Goal: Task Accomplishment & Management: Use online tool/utility

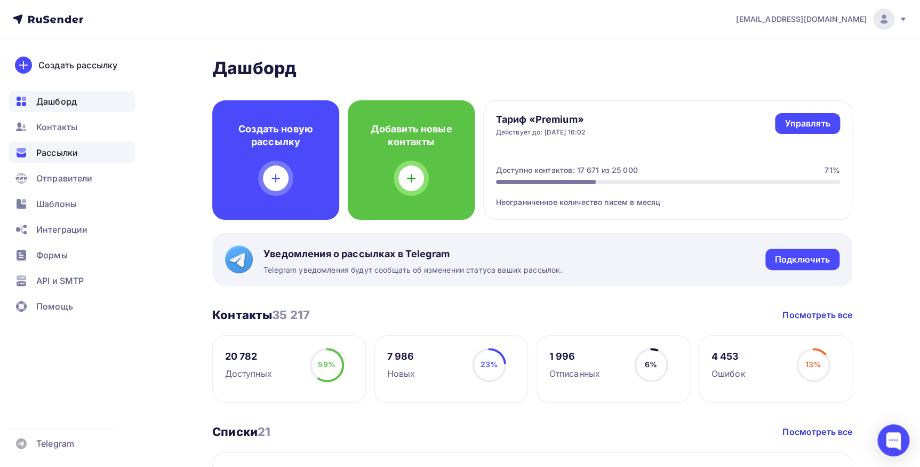
click at [80, 148] on div "Рассылки" at bounding box center [72, 152] width 127 height 21
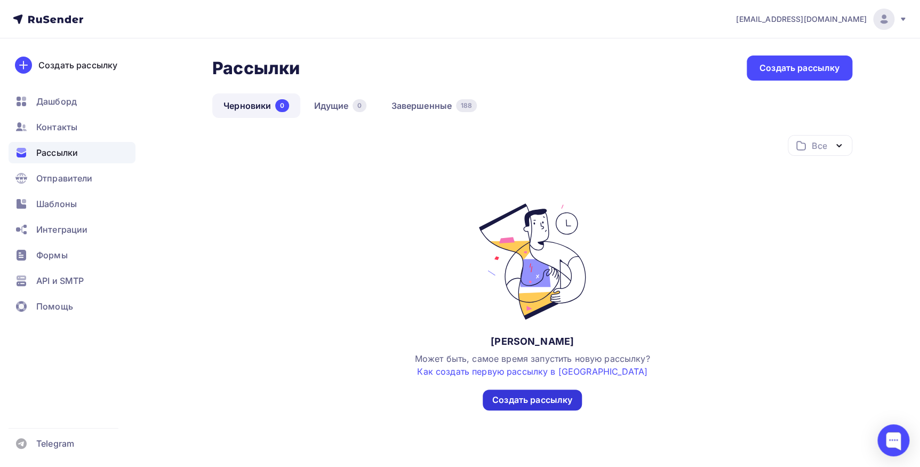
click at [523, 400] on div "Создать рассылку" at bounding box center [532, 400] width 80 height 12
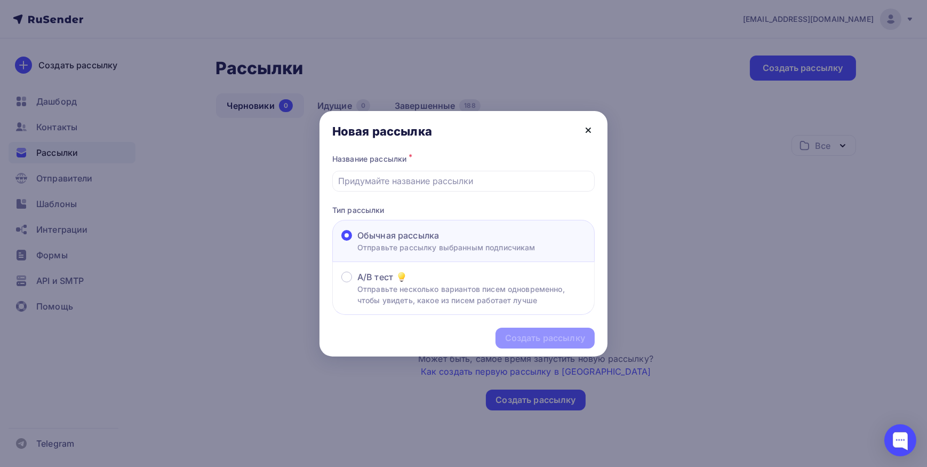
click at [583, 127] on icon at bounding box center [588, 130] width 13 height 13
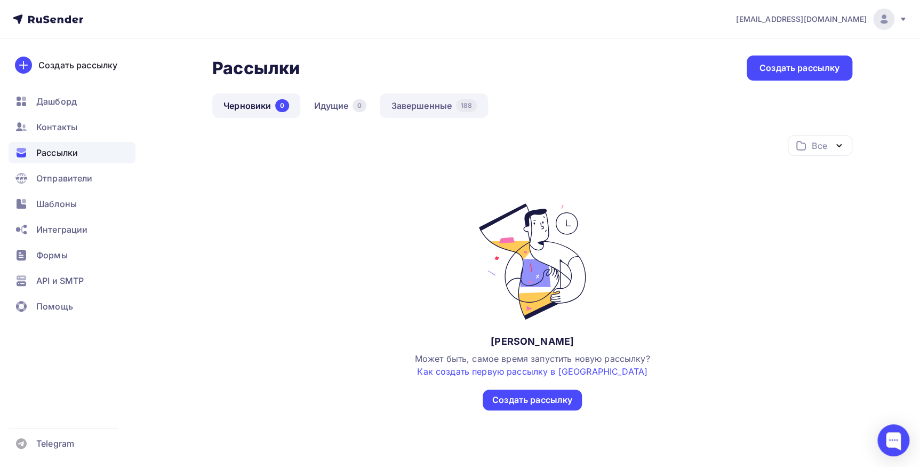
click at [423, 108] on link "Завершенные 188" at bounding box center [434, 105] width 108 height 25
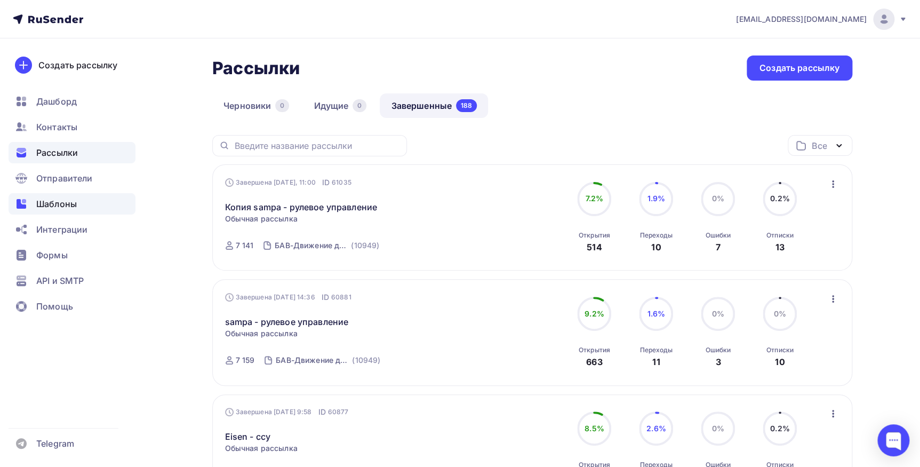
click at [68, 197] on span "Шаблоны" at bounding box center [56, 203] width 41 height 13
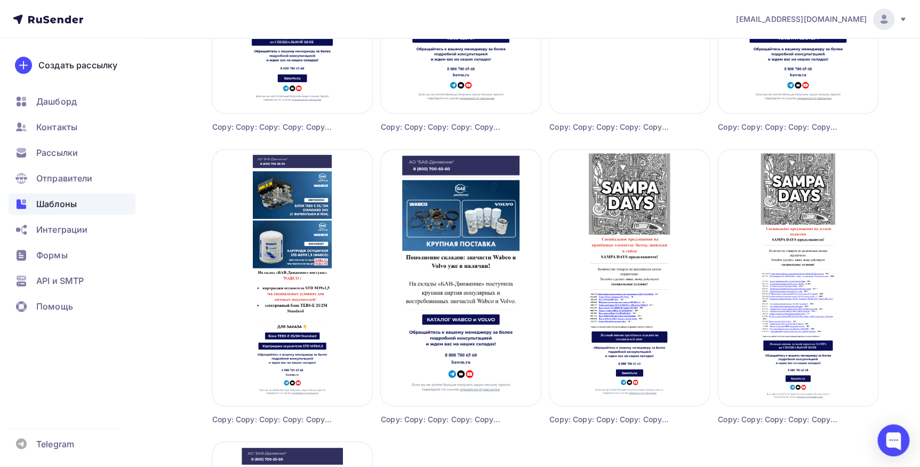
scroll to position [581, 0]
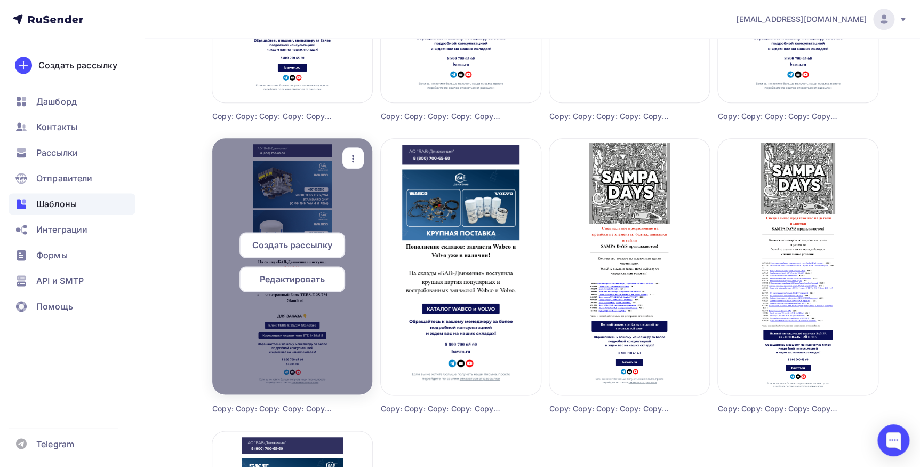
click at [347, 155] on icon "button" at bounding box center [353, 158] width 13 height 13
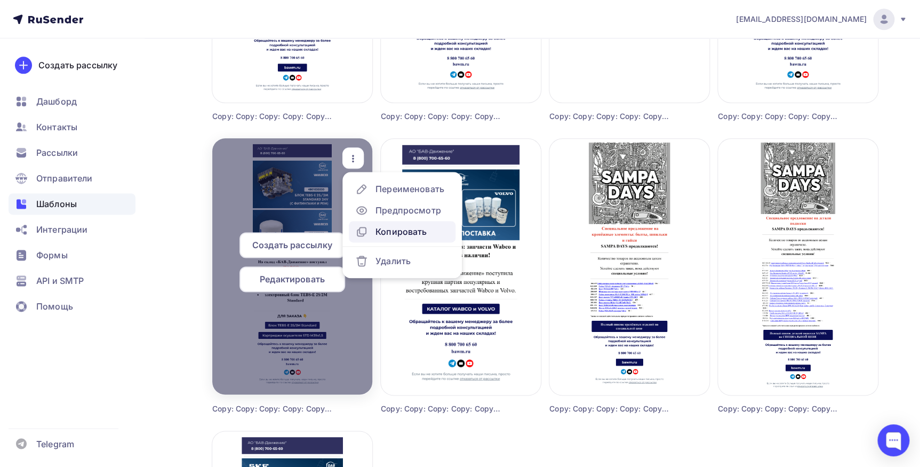
click at [378, 228] on div "Копировать" at bounding box center [400, 231] width 51 height 13
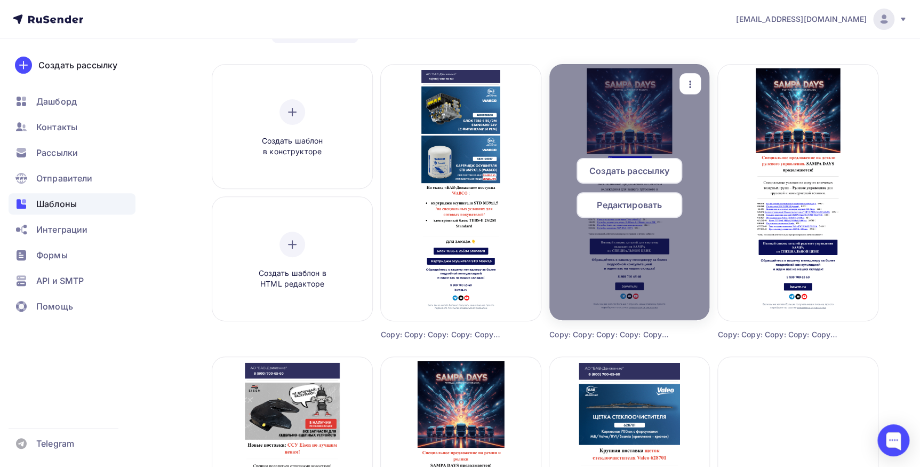
scroll to position [0, 0]
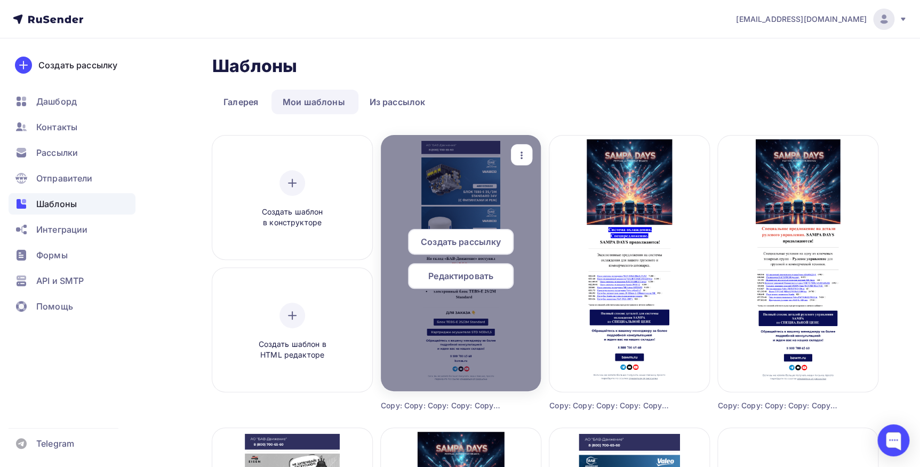
click at [467, 275] on span "Редактировать" at bounding box center [460, 275] width 65 height 13
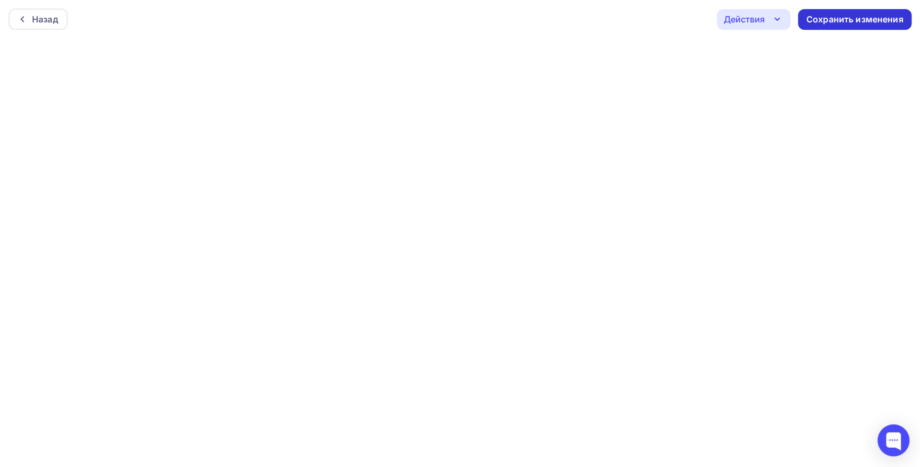
click at [818, 20] on div "Сохранить изменения" at bounding box center [854, 19] width 97 height 12
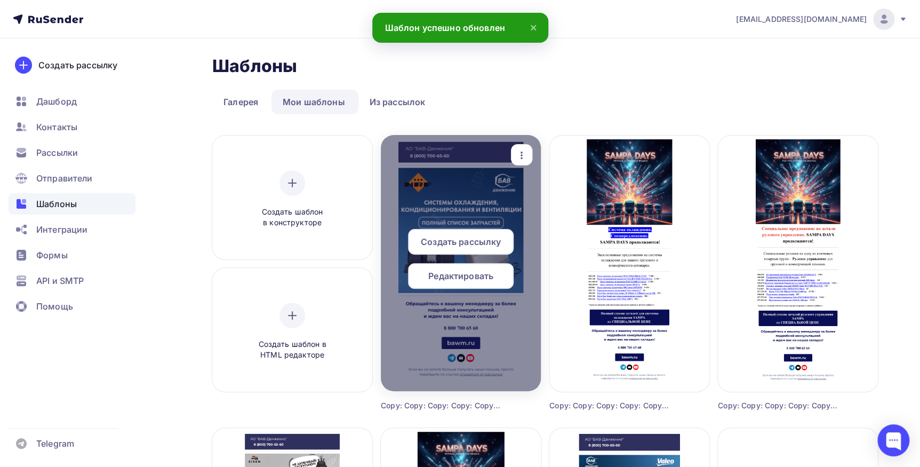
click at [480, 275] on span "Редактировать" at bounding box center [460, 275] width 65 height 13
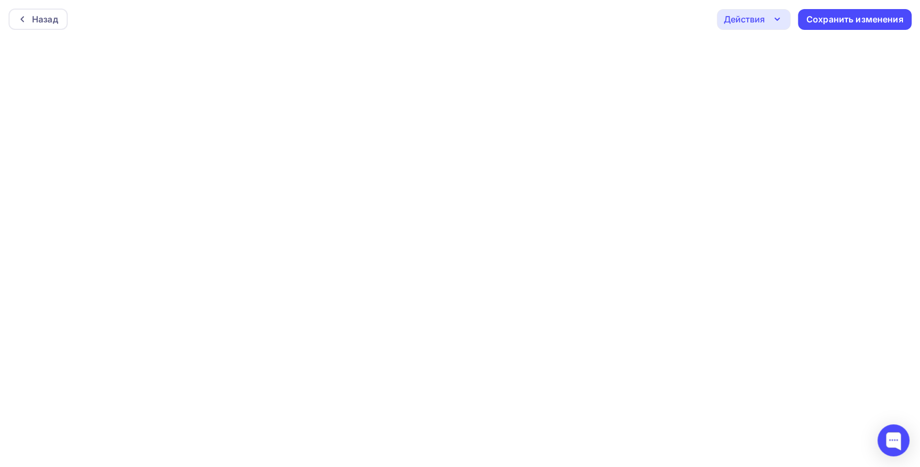
click at [766, 14] on div "Действия" at bounding box center [754, 19] width 74 height 21
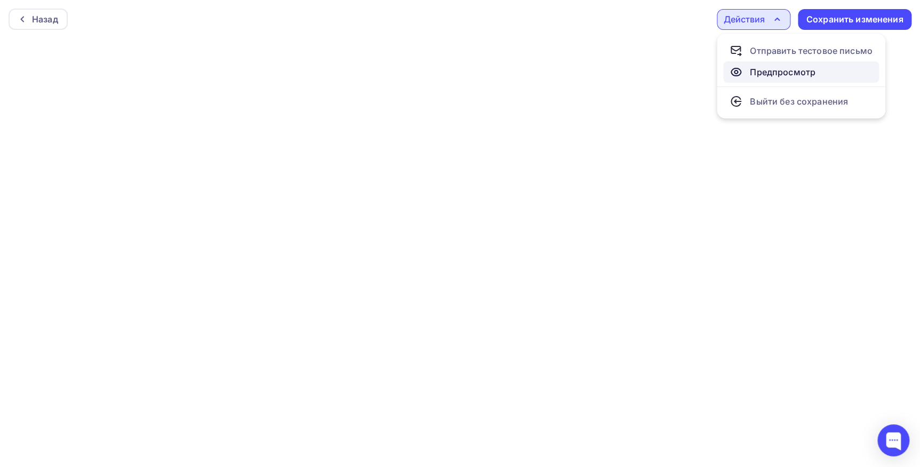
click at [768, 70] on div "Предпросмотр" at bounding box center [783, 72] width 66 height 13
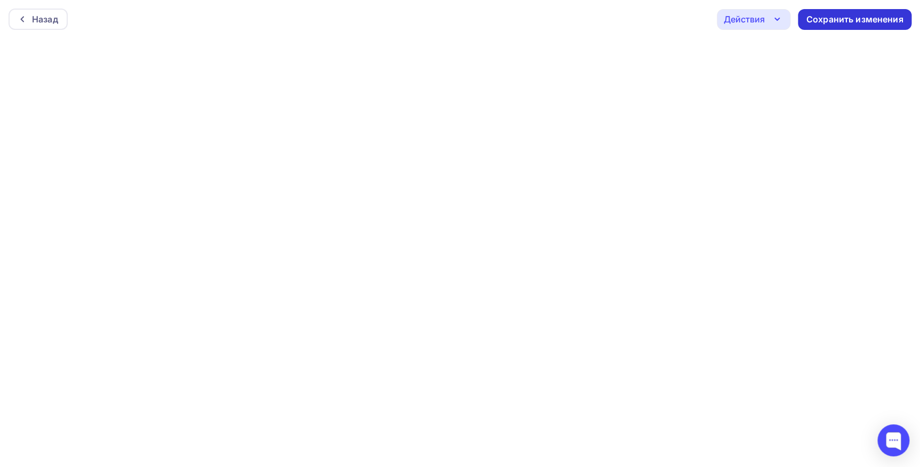
click at [830, 18] on div "Сохранить изменения" at bounding box center [854, 19] width 97 height 12
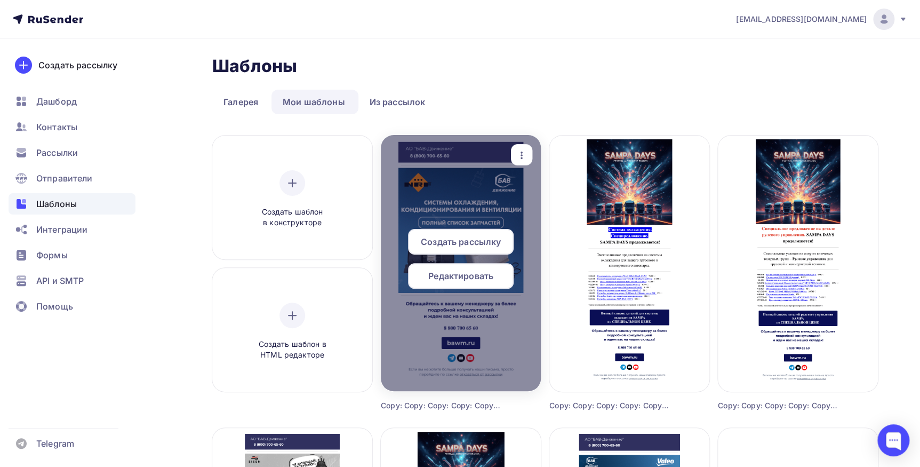
click at [464, 274] on span "Редактировать" at bounding box center [460, 275] width 65 height 13
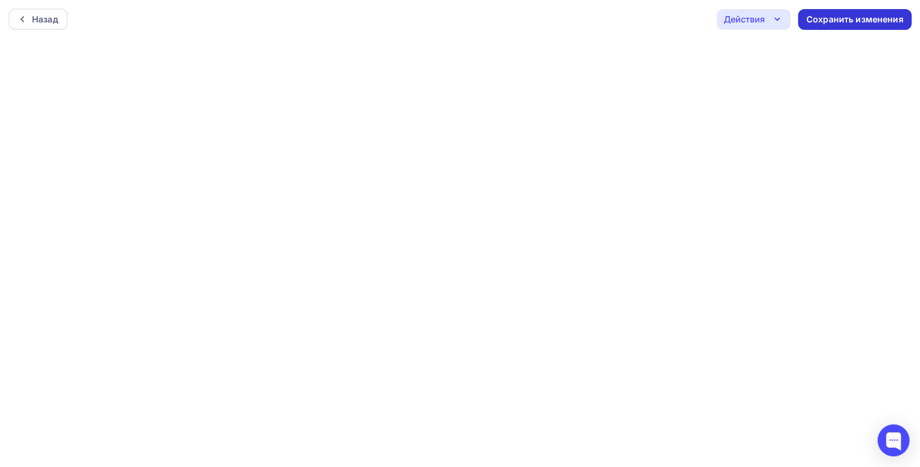
click at [884, 15] on div "Сохранить изменения" at bounding box center [854, 19] width 97 height 12
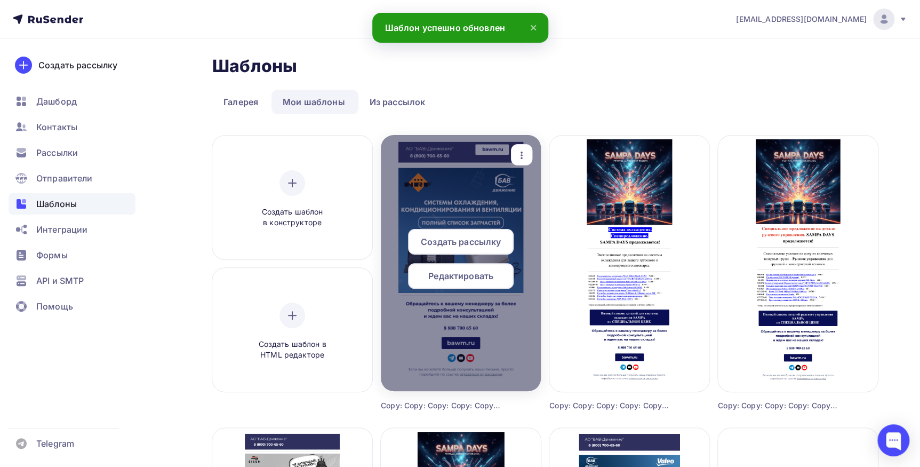
click at [511, 222] on div at bounding box center [461, 263] width 160 height 256
click at [499, 283] on div "Редактировать" at bounding box center [461, 276] width 106 height 26
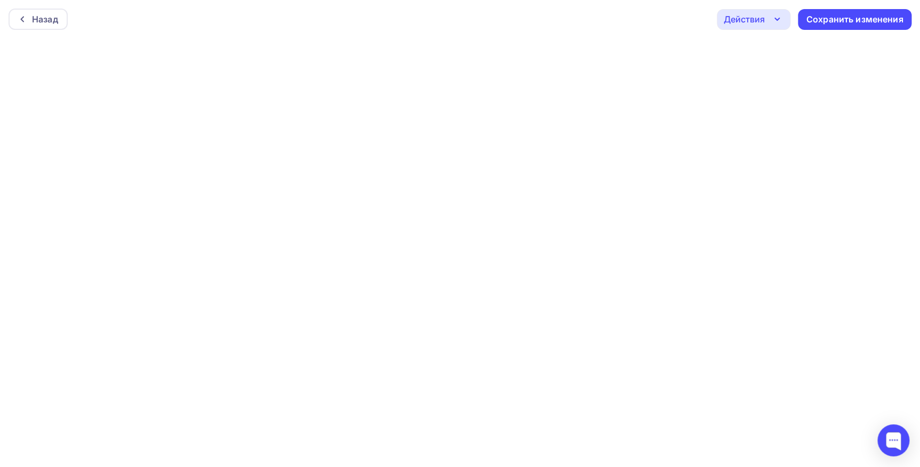
drag, startPoint x: 875, startPoint y: 0, endPoint x: 875, endPoint y: 7, distance: 6.9
click at [875, 5] on div "Назад Действия Отправить тестовое письмо Предпросмотр Выйти без сохранения Сохр…" at bounding box center [460, 19] width 920 height 38
click at [869, 21] on div "Сохранить изменения" at bounding box center [854, 19] width 97 height 12
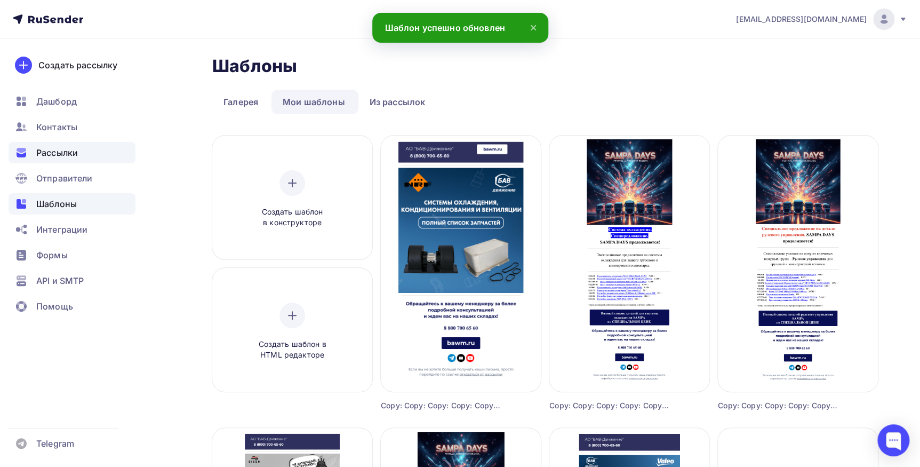
click at [75, 160] on div "Рассылки" at bounding box center [72, 152] width 127 height 21
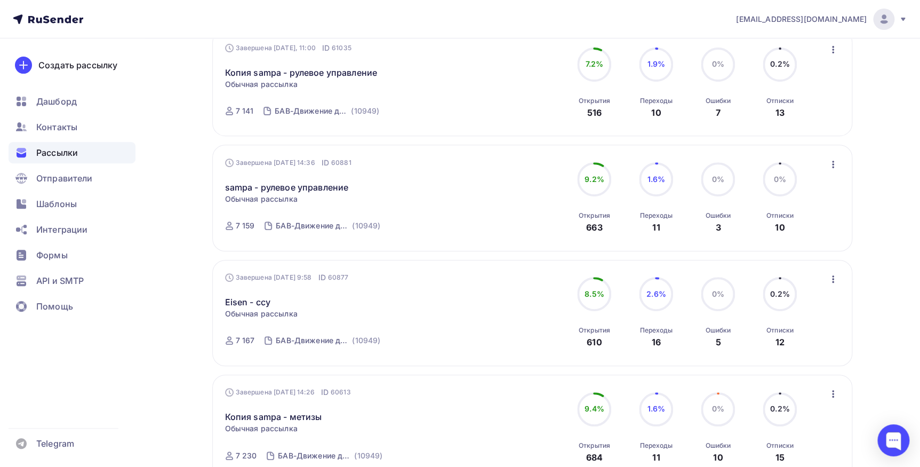
scroll to position [48, 0]
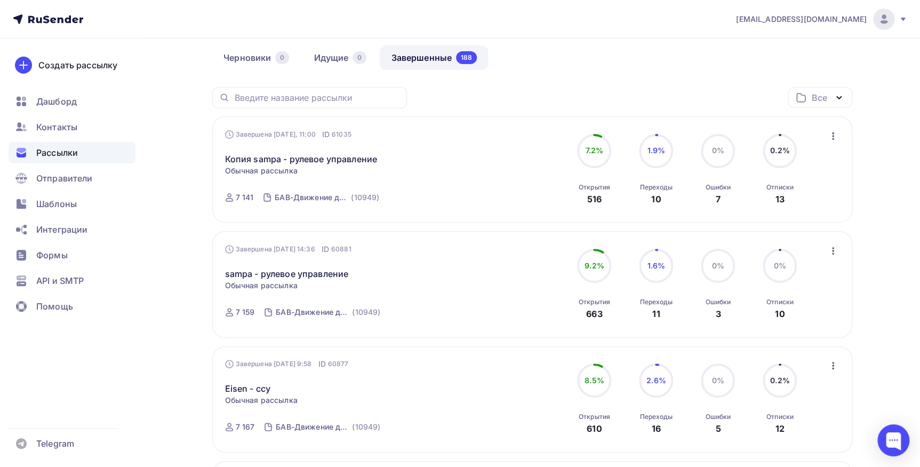
click at [830, 135] on icon "button" at bounding box center [833, 136] width 13 height 13
click at [790, 204] on div "Копировать в новую" at bounding box center [784, 206] width 109 height 13
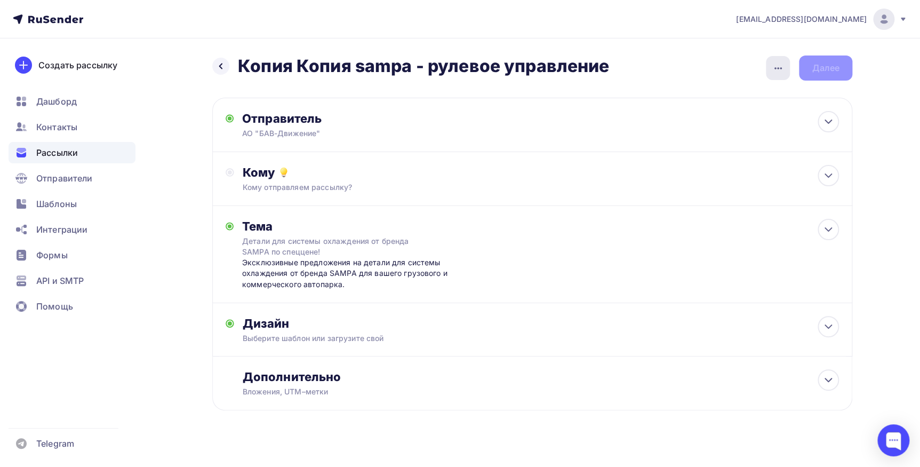
click at [777, 75] on div "button" at bounding box center [778, 68] width 24 height 24
click at [763, 119] on div "Переименовать рассылку" at bounding box center [721, 122] width 132 height 13
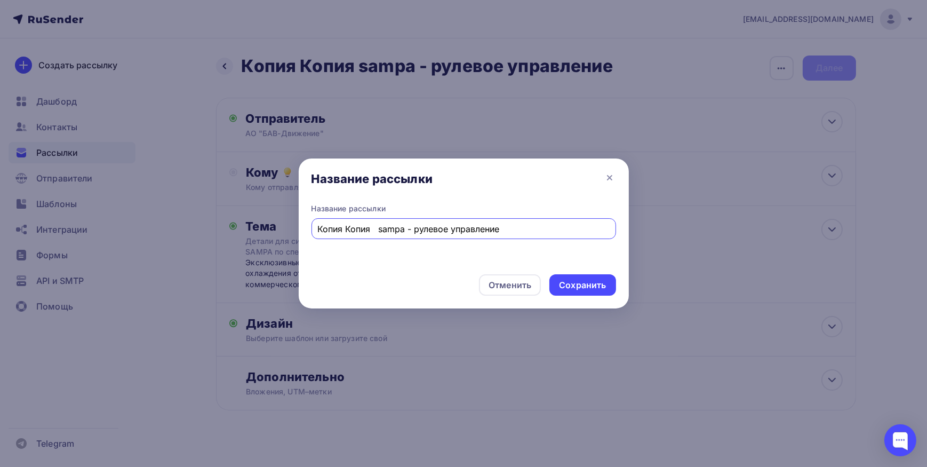
drag, startPoint x: 526, startPoint y: 224, endPoint x: 120, endPoint y: 278, distance: 410.0
click at [122, 278] on div "Название рассылки Название рассылки Копия Копия sampa - рулевое управление Отме…" at bounding box center [463, 233] width 927 height 467
type input "Т"
type input "NRF"
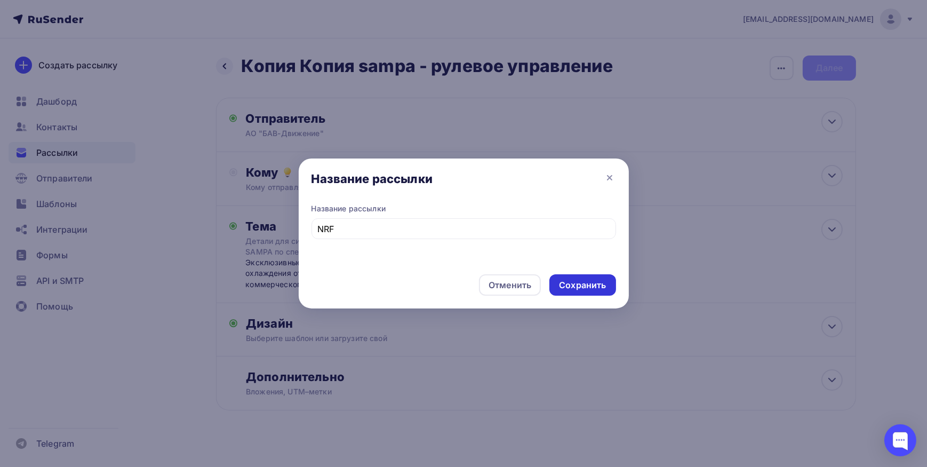
click at [564, 287] on div "Сохранить" at bounding box center [582, 285] width 47 height 12
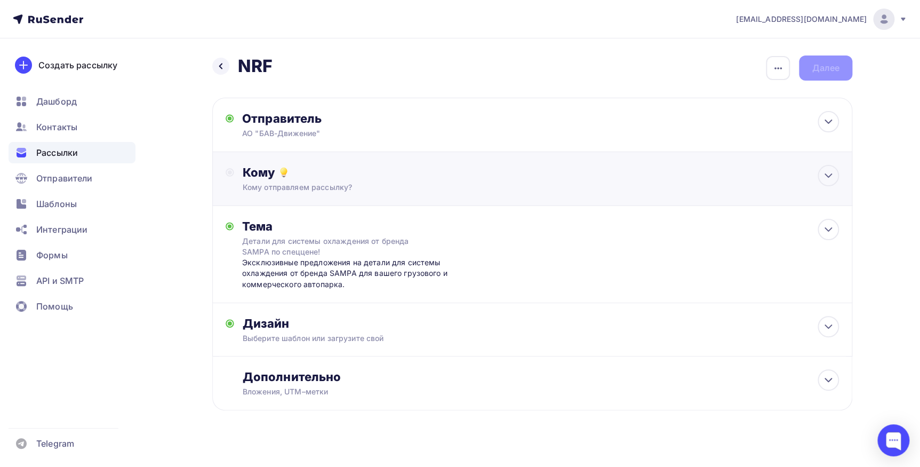
click at [291, 182] on div "Кому отправляем рассылку?" at bounding box center [511, 187] width 537 height 11
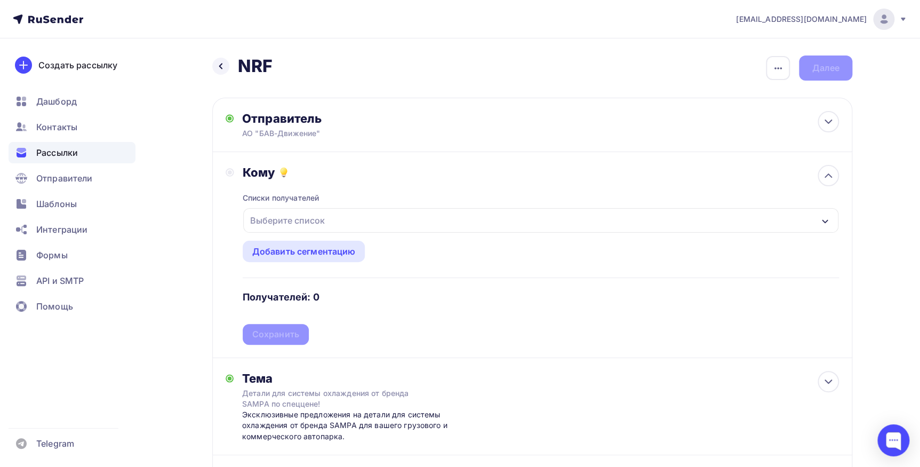
click at [269, 216] on div "Выберите список" at bounding box center [287, 220] width 83 height 19
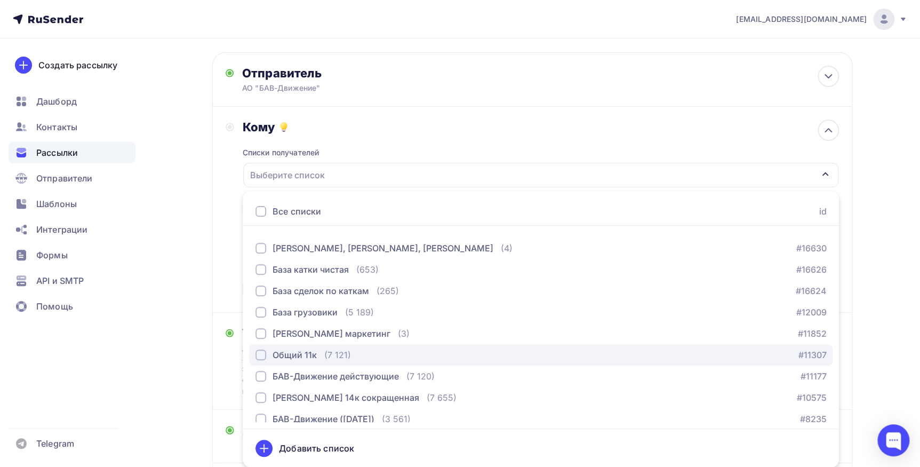
scroll to position [97, 0]
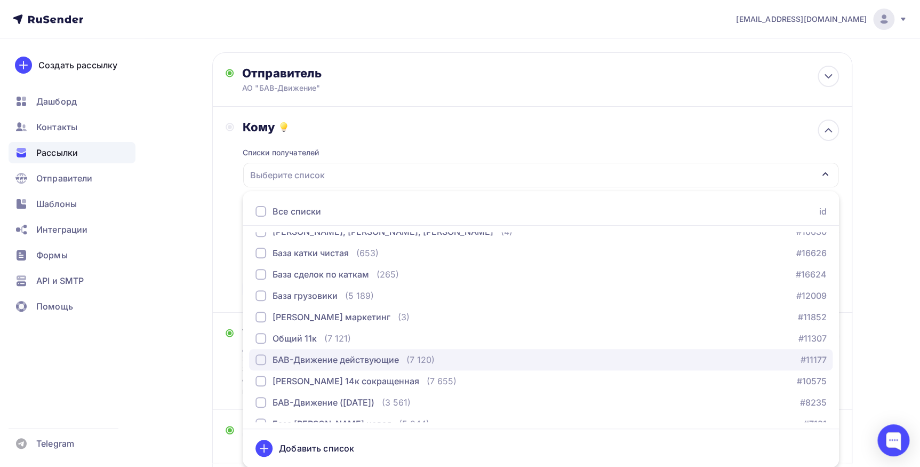
click at [333, 361] on div "БАВ-Движение действующие" at bounding box center [336, 359] width 126 height 13
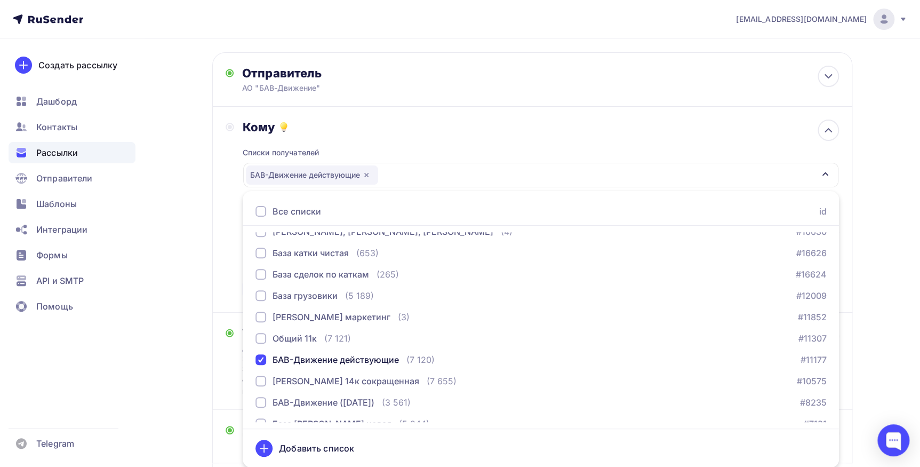
click at [231, 215] on div "Кому Списки получателей БАВ-Движение действующие Все списки id 2 ГИС/Яндекс Цен…" at bounding box center [532, 209] width 613 height 180
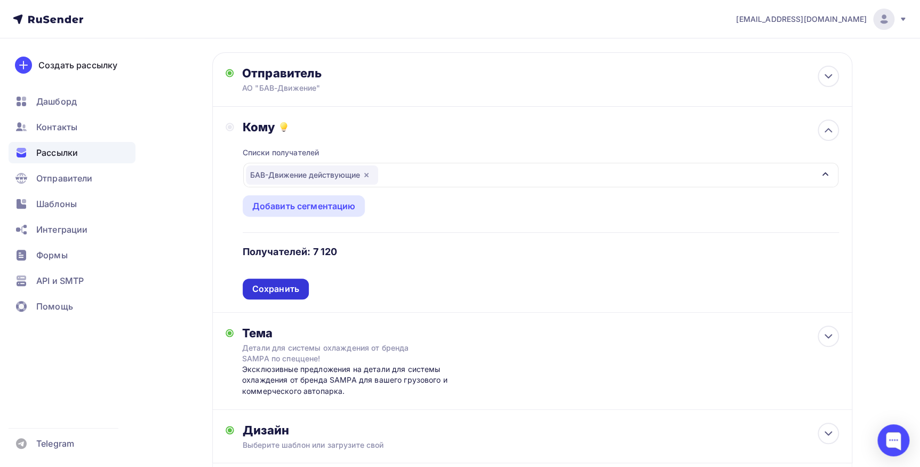
click at [250, 286] on div "Сохранить" at bounding box center [276, 288] width 66 height 21
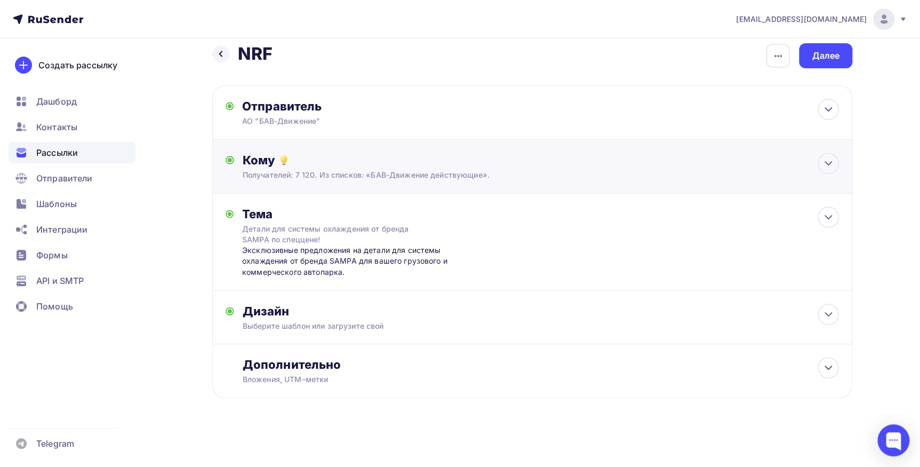
scroll to position [12, 0]
click at [261, 252] on div "Эксклюзивные предложения на детали для системы охлаждения от бренда SAMPA для в…" at bounding box center [347, 261] width 211 height 33
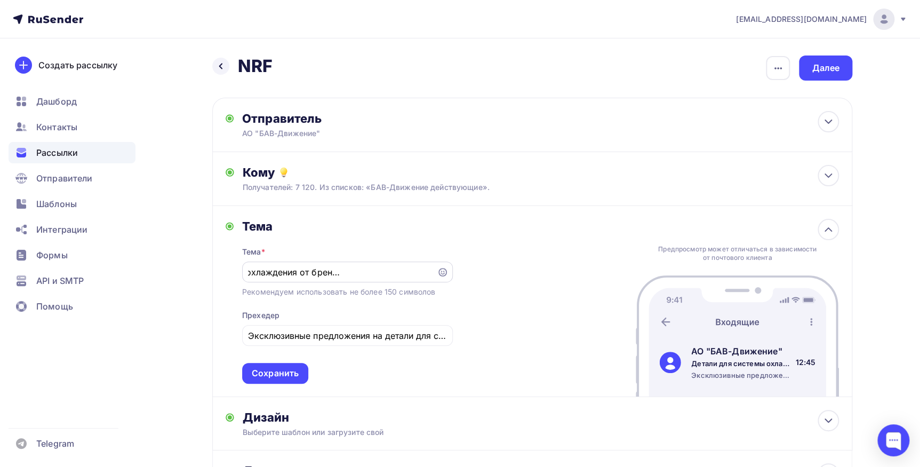
scroll to position [0, 0]
drag, startPoint x: 428, startPoint y: 271, endPoint x: 203, endPoint y: 277, distance: 224.6
click at [203, 277] on div "Назад NRF NRF Закончить позже Переименовать рассылку Удалить Далее Отправитель …" at bounding box center [460, 305] width 874 height 534
drag, startPoint x: 203, startPoint y: 277, endPoint x: 284, endPoint y: 269, distance: 80.9
click at [284, 269] on input "Детали для системы охлаждения от бренда SAMPA по спеццене!" at bounding box center [339, 272] width 182 height 13
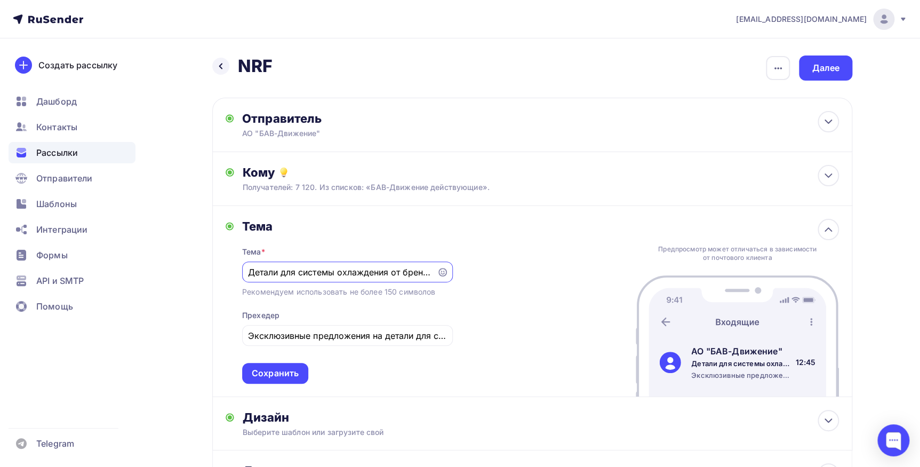
click at [252, 269] on input "Детали для системы охлаждения от бренда SAMPA по спеццене!" at bounding box center [339, 272] width 182 height 13
click at [251, 268] on input "Детали для системы охлаждения от бренда SAMPA по спеццене!" at bounding box center [339, 272] width 182 height 13
type input "!"
type input "G"
type input "Поступил NRF!"
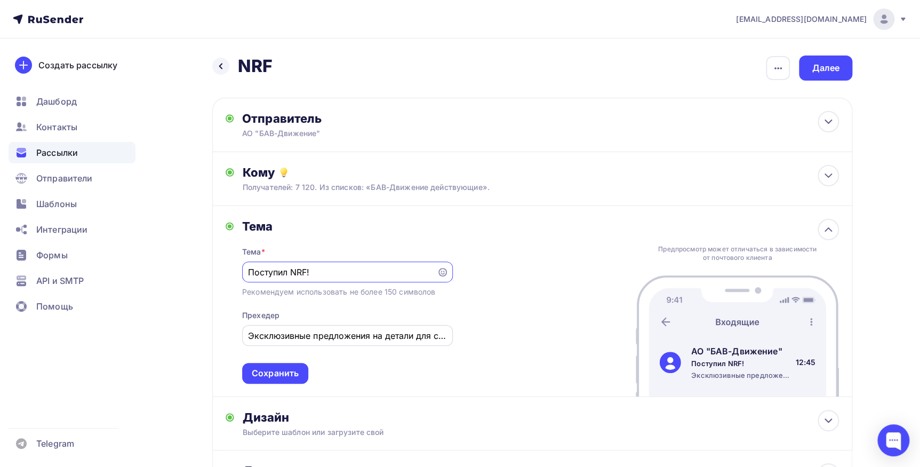
click at [248, 334] on input "Эксклюзивные предложения на детали для системы охлаждения от бренда SAMPA для в…" at bounding box center [347, 335] width 198 height 13
type input "."
type input "Y"
type input "C"
type input "D"
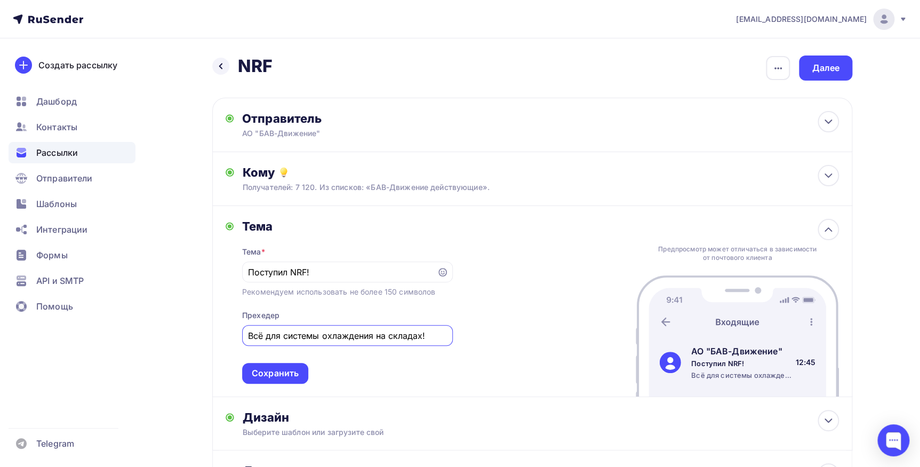
click at [373, 335] on input "Всё для системы охлаждения на складах!" at bounding box center [347, 335] width 198 height 13
type input "Всё для системы охлаждения от бренда NRF на наших складах!"
click at [268, 369] on div "Сохранить" at bounding box center [275, 373] width 47 height 12
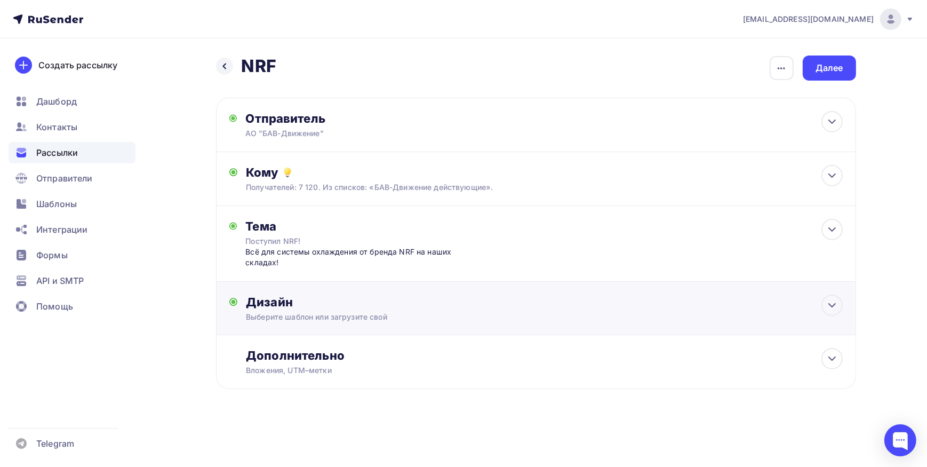
click at [402, 303] on div "Дизайн" at bounding box center [544, 301] width 596 height 15
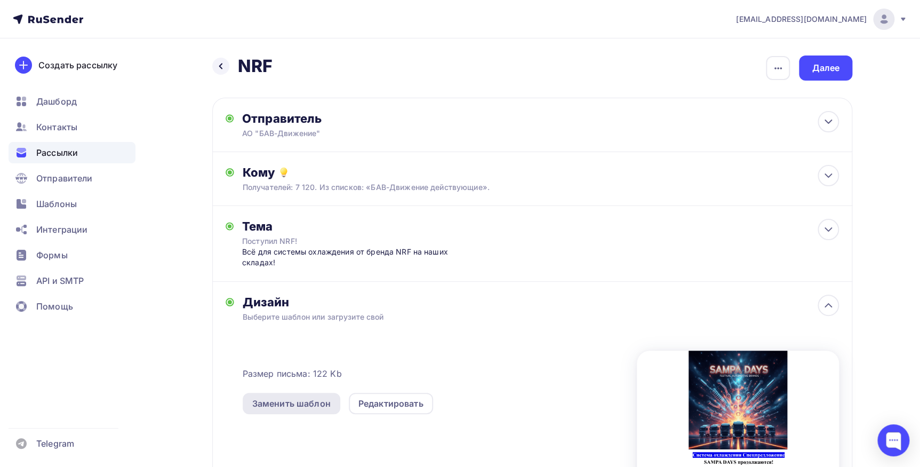
click at [295, 398] on div "Заменить шаблон" at bounding box center [291, 403] width 78 height 13
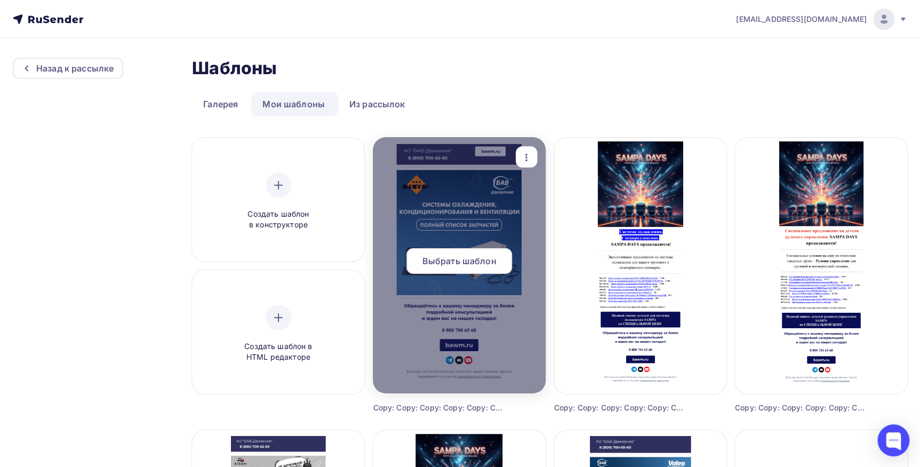
click at [470, 258] on span "Выбрать шаблон" at bounding box center [459, 260] width 74 height 13
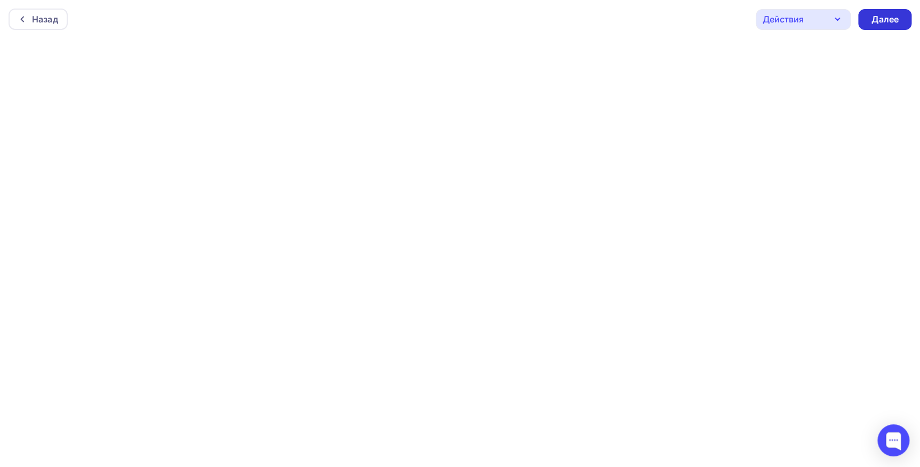
click at [888, 17] on div "Далее" at bounding box center [885, 19] width 28 height 12
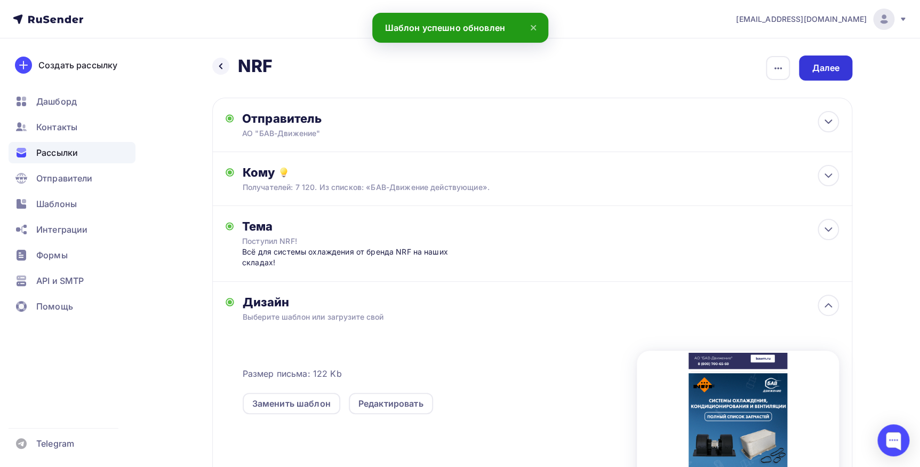
click at [828, 76] on div "Далее" at bounding box center [825, 67] width 53 height 25
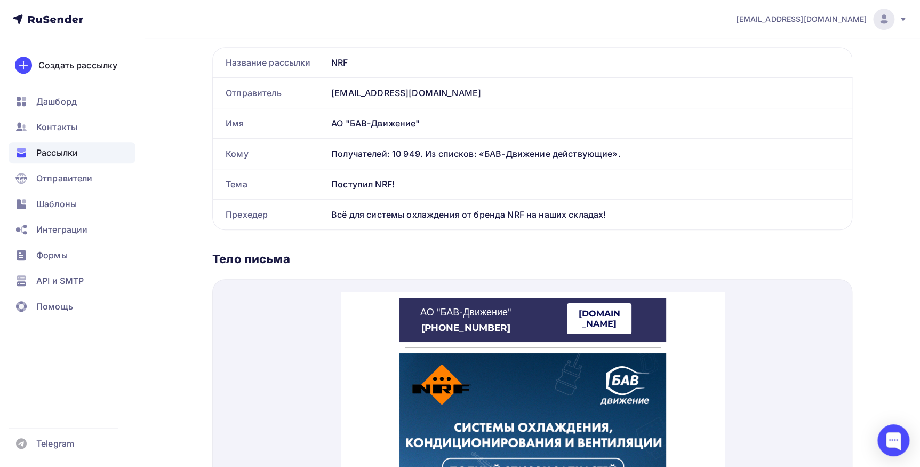
scroll to position [242, 0]
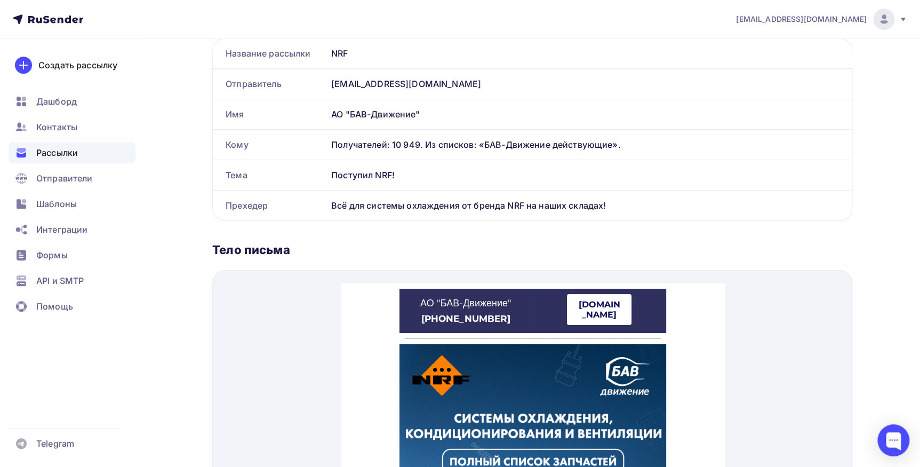
click at [595, 291] on strong "bawm.ru" at bounding box center [599, 296] width 42 height 20
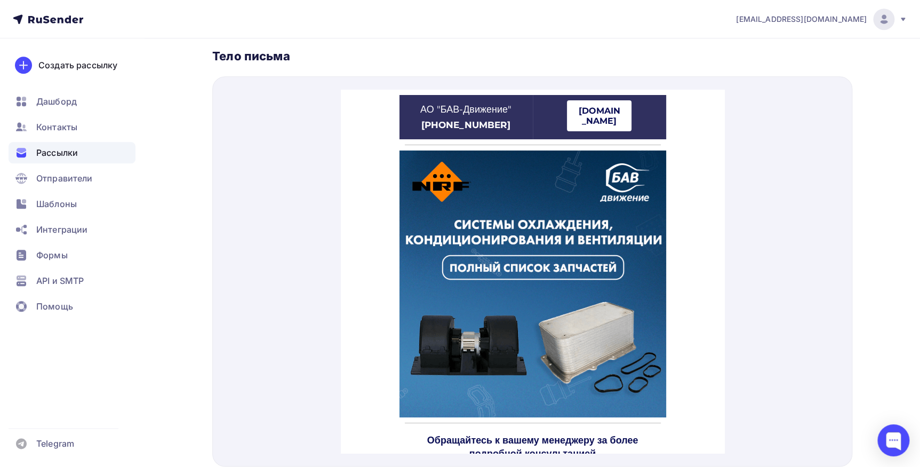
scroll to position [436, 0]
click at [564, 244] on img at bounding box center [532, 270] width 267 height 267
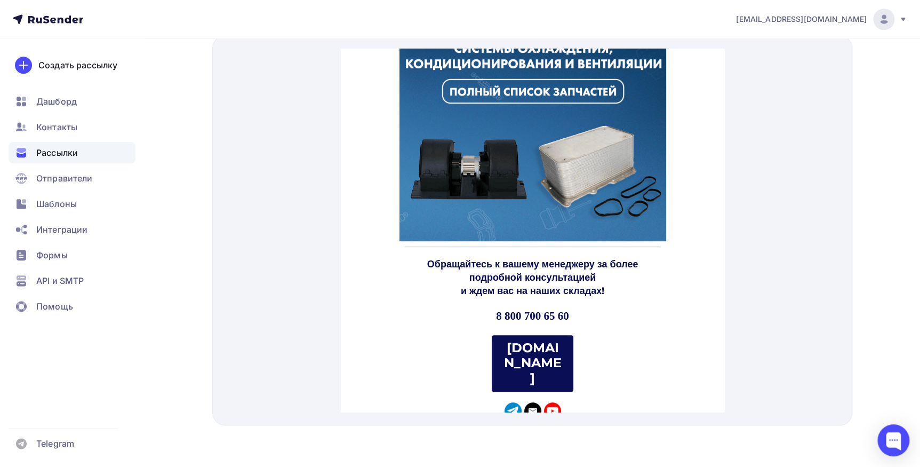
scroll to position [145, 0]
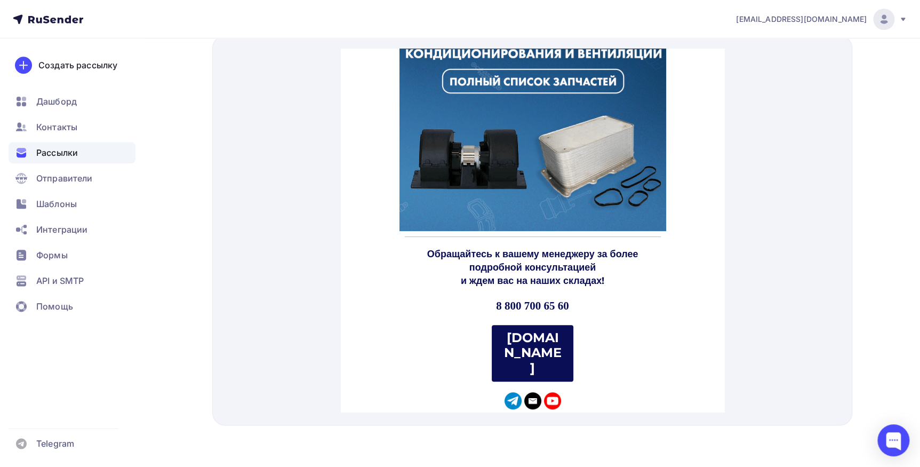
click at [515, 323] on strong "bawm.ru" at bounding box center [532, 340] width 58 height 46
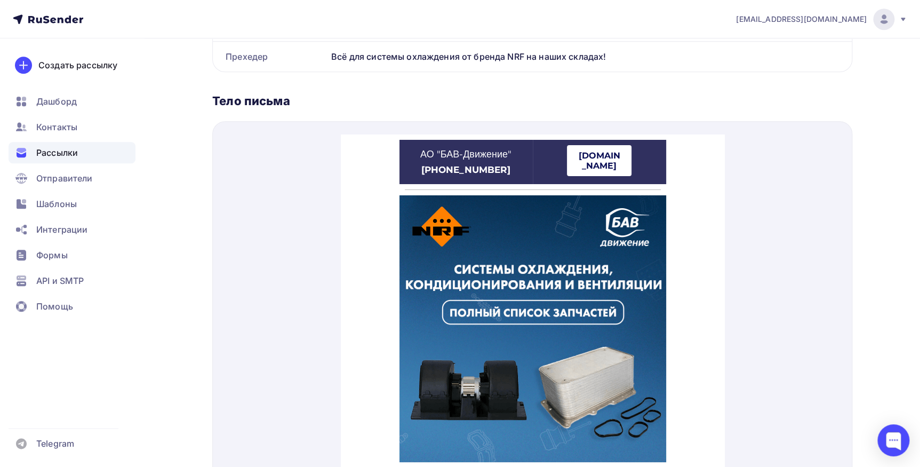
scroll to position [380, 0]
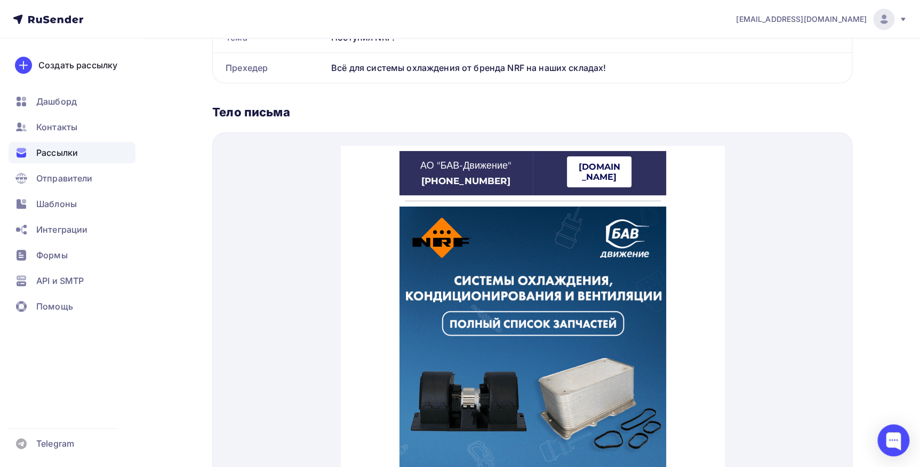
click at [587, 157] on strong "bawm.ru" at bounding box center [599, 159] width 42 height 20
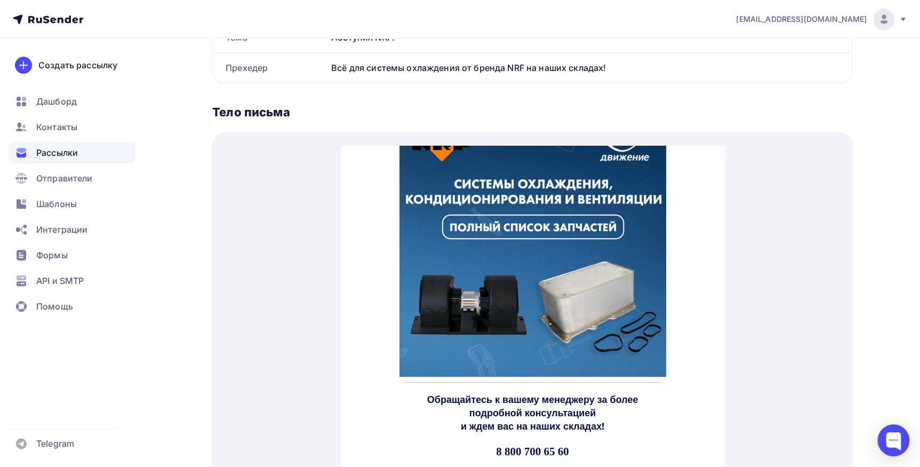
scroll to position [164, 0]
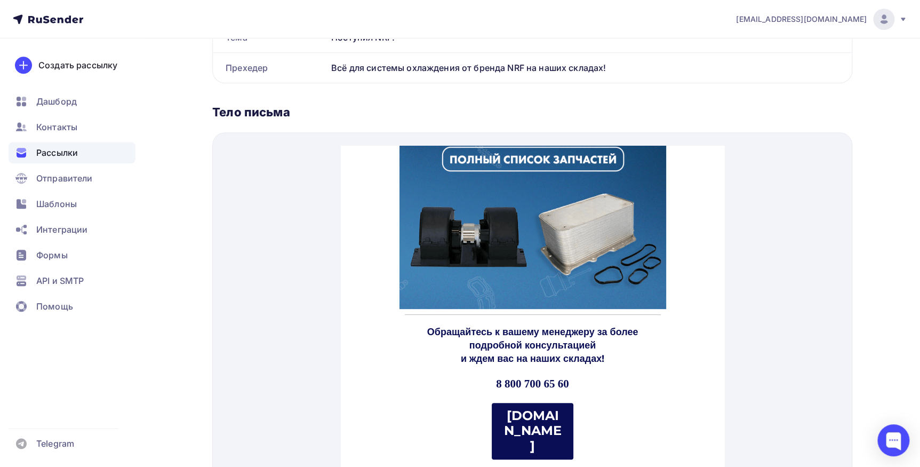
click at [480, 151] on img at bounding box center [532, 162] width 267 height 267
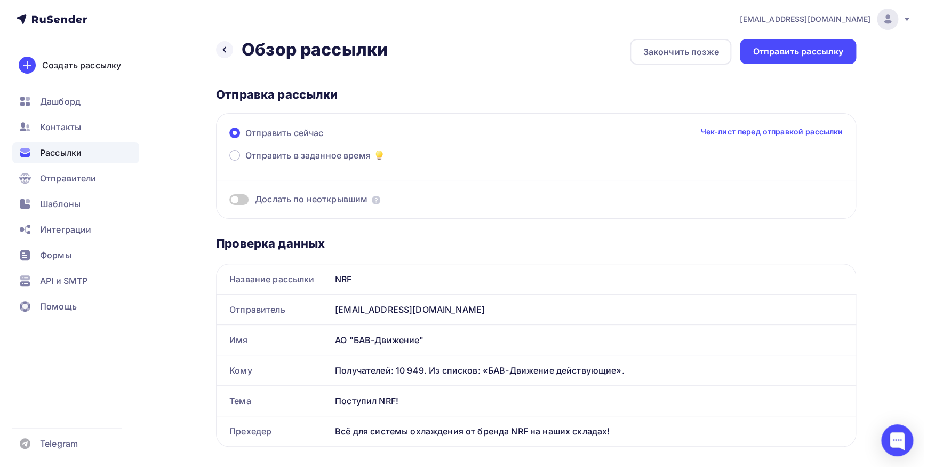
scroll to position [0, 0]
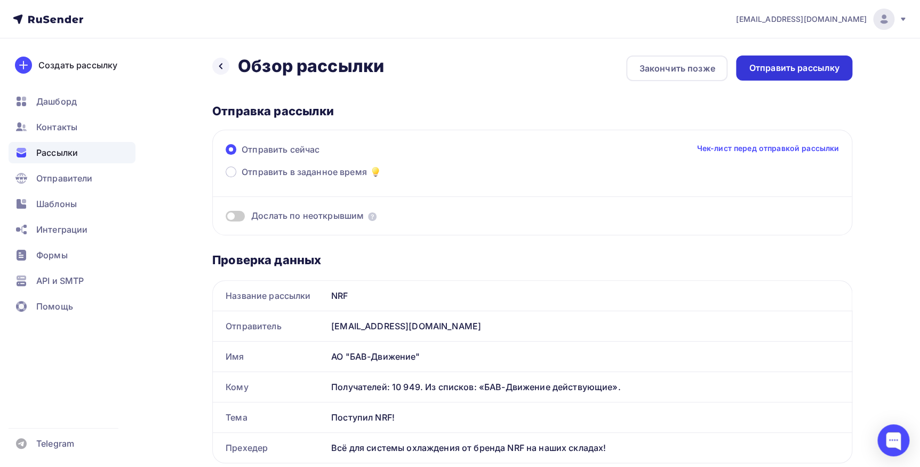
click at [757, 65] on div "Отправить рассылку" at bounding box center [794, 68] width 91 height 12
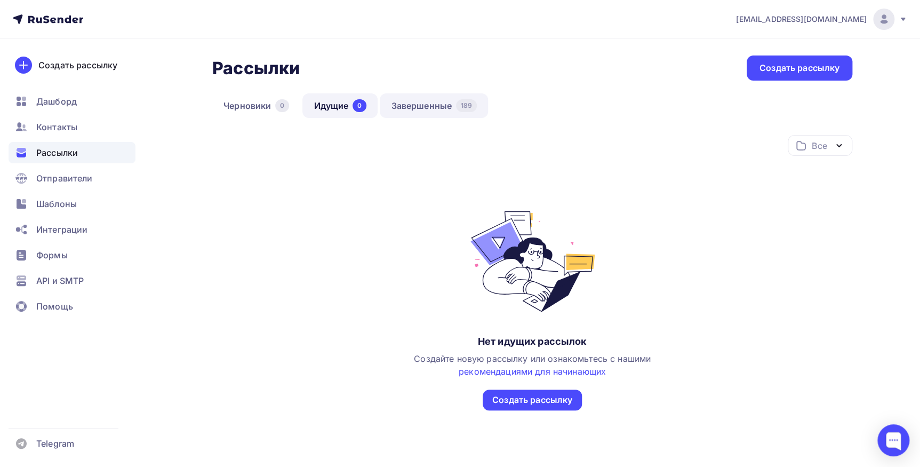
click at [413, 109] on link "Завершенные 189" at bounding box center [434, 105] width 108 height 25
